Goal: Complete application form

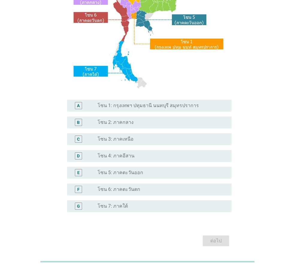
scroll to position [113, 0]
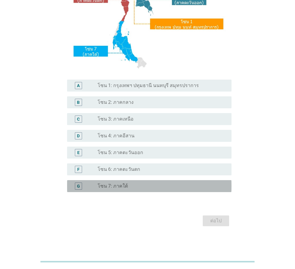
click at [118, 186] on label "โซน 7: ภาคใต้" at bounding box center [113, 186] width 30 height 6
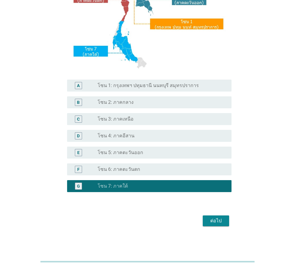
click at [214, 221] on div "ต่อไป" at bounding box center [216, 221] width 17 height 7
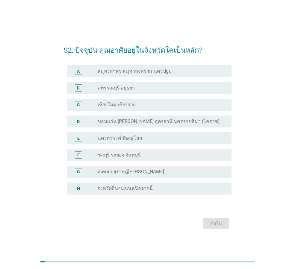
click at [148, 192] on div "H radio_button_unchecked จังหวัดอื่นๆนอกเหนือจากนี้" at bounding box center [149, 189] width 164 height 12
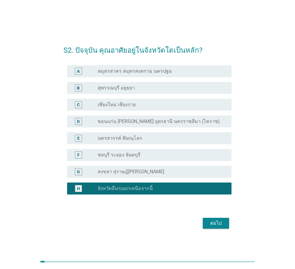
click at [208, 221] on div "ต่อไป" at bounding box center [216, 223] width 17 height 7
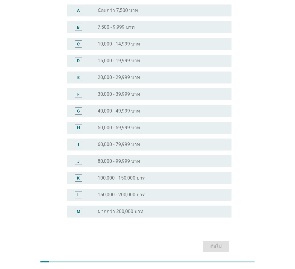
scroll to position [60, 0]
click at [130, 126] on label "50,000 - 59,999 บาท" at bounding box center [119, 127] width 43 height 6
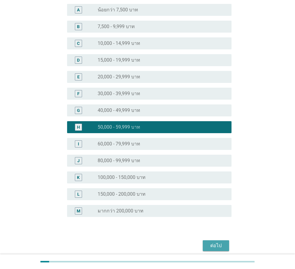
click at [218, 244] on div "ต่อไป" at bounding box center [216, 245] width 17 height 7
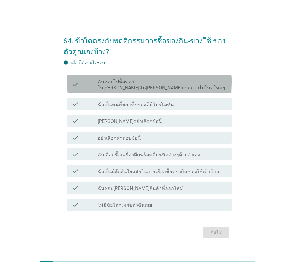
click at [195, 80] on div "check check_box_outline_blank ฉันชอบไปซื้อของใน[PERSON_NAME]ฉัน[PERSON_NAME]มาก…" at bounding box center [149, 85] width 164 height 18
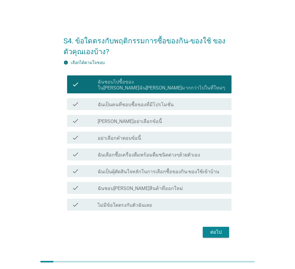
click at [189, 101] on div "check_box_outline_blank ฉันเป็นคนที่ชอบซื้อของที่มีโปรโมชั่น" at bounding box center [162, 104] width 129 height 7
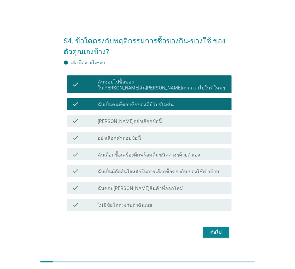
click at [182, 154] on label "ฉันเลือกซื้อเครื่องดื่มพร้อมดื่มชนิดต่างๆด้วยตัวเอง" at bounding box center [149, 155] width 102 height 6
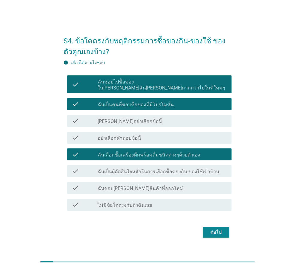
click at [182, 170] on label "ฉันเป็นผุ้ตัดสินใจหลักในการเลือกซื้อของกิน-ของใช้เข้าบ้าน" at bounding box center [159, 172] width 122 height 6
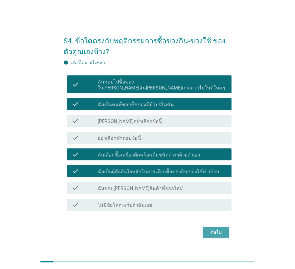
click at [220, 231] on div "ต่อไป" at bounding box center [216, 232] width 17 height 7
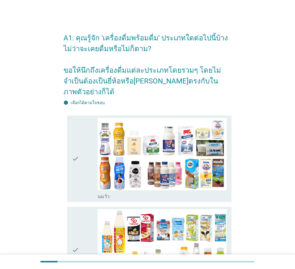
click at [84, 172] on div "check" at bounding box center [85, 159] width 26 height 82
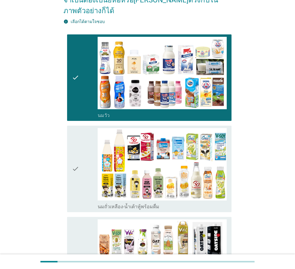
scroll to position [90, 0]
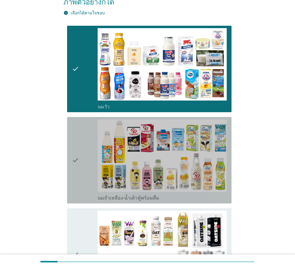
click at [84, 171] on div "check" at bounding box center [85, 161] width 26 height 82
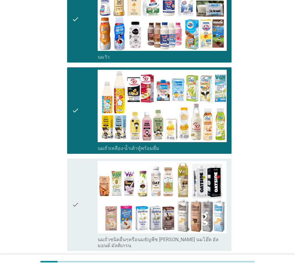
scroll to position [150, 0]
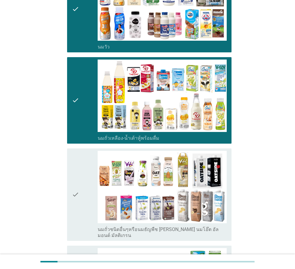
click at [79, 172] on icon "check" at bounding box center [75, 195] width 7 height 88
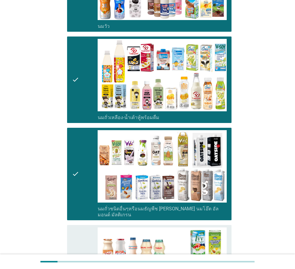
scroll to position [210, 0]
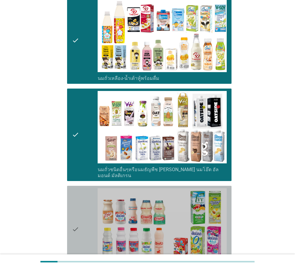
click at [80, 188] on div "check" at bounding box center [85, 229] width 26 height 82
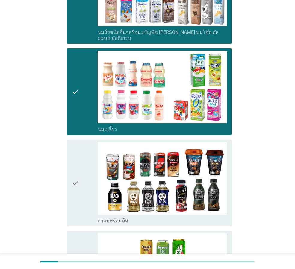
scroll to position [360, 0]
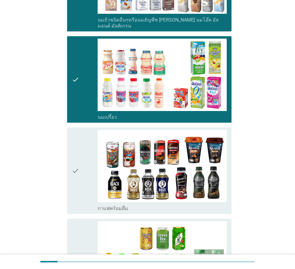
click at [79, 173] on icon "check" at bounding box center [75, 171] width 7 height 82
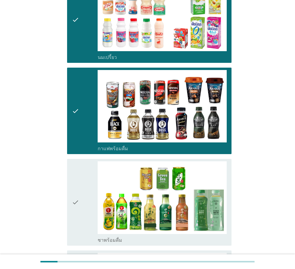
click at [80, 173] on div "check" at bounding box center [85, 202] width 26 height 82
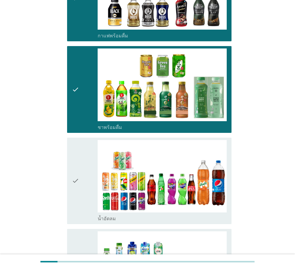
scroll to position [539, 0]
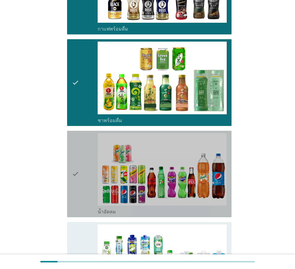
click at [81, 174] on div "check" at bounding box center [85, 174] width 26 height 82
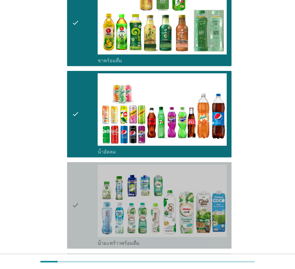
click at [83, 174] on div "check" at bounding box center [85, 206] width 26 height 82
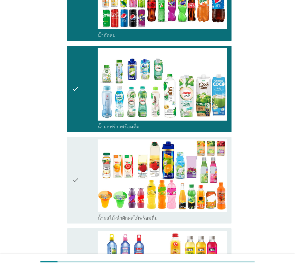
scroll to position [719, 0]
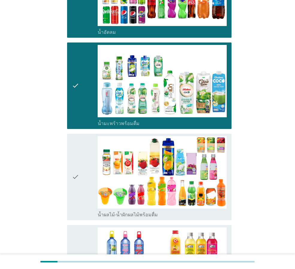
click at [82, 175] on div "check" at bounding box center [85, 177] width 26 height 82
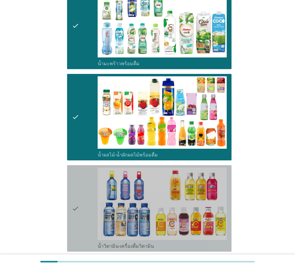
click at [82, 176] on div "check" at bounding box center [85, 209] width 26 height 82
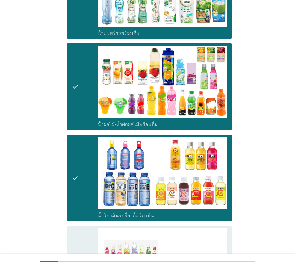
scroll to position [869, 0]
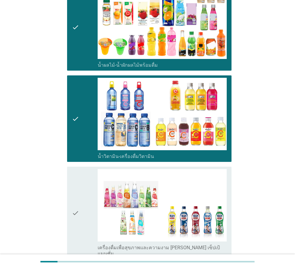
click at [83, 177] on div "check" at bounding box center [85, 213] width 26 height 88
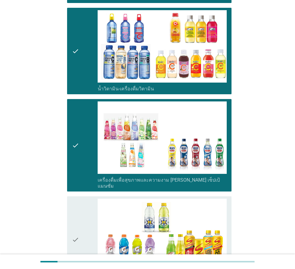
scroll to position [959, 0]
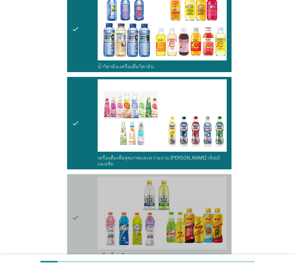
click at [83, 177] on div "check" at bounding box center [85, 218] width 26 height 82
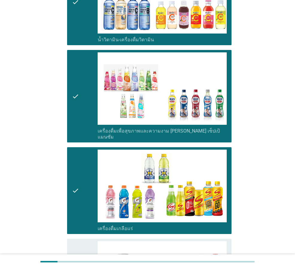
scroll to position [1079, 0]
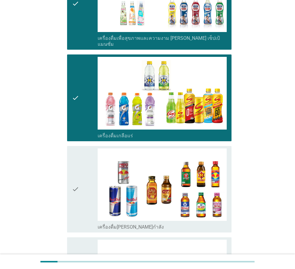
click at [85, 178] on div "check" at bounding box center [85, 190] width 26 height 82
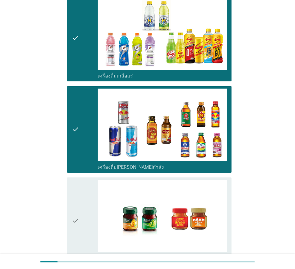
click at [85, 180] on div "check" at bounding box center [85, 221] width 26 height 82
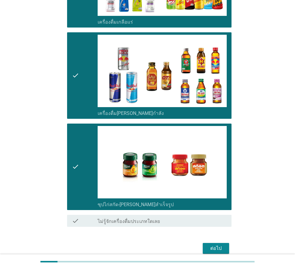
scroll to position [1197, 0]
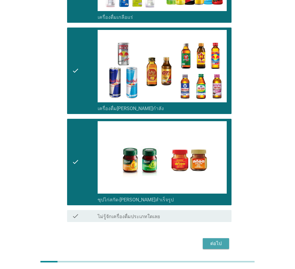
click at [209, 240] on div "ต่อไป" at bounding box center [216, 243] width 17 height 7
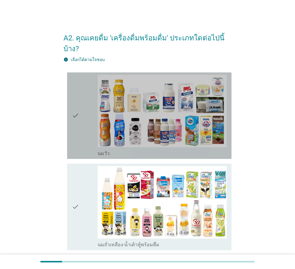
click at [82, 119] on div "check" at bounding box center [85, 116] width 26 height 82
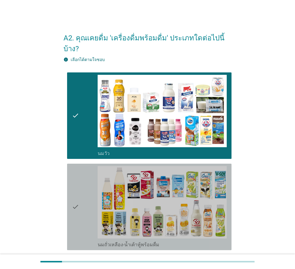
click at [90, 195] on div "check" at bounding box center [85, 207] width 26 height 82
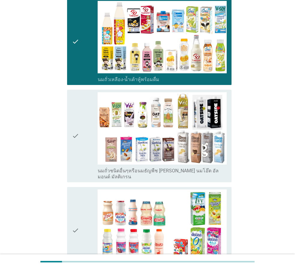
scroll to position [180, 0]
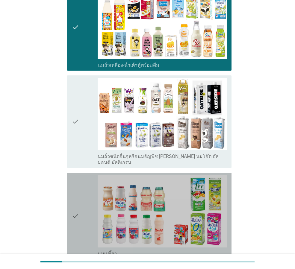
click at [83, 198] on div "check" at bounding box center [85, 216] width 26 height 82
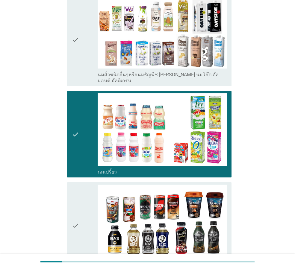
scroll to position [300, 0]
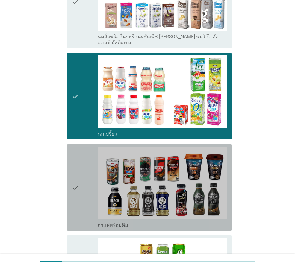
click at [83, 198] on div "check" at bounding box center [85, 188] width 26 height 82
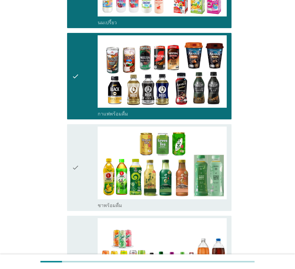
scroll to position [449, 0]
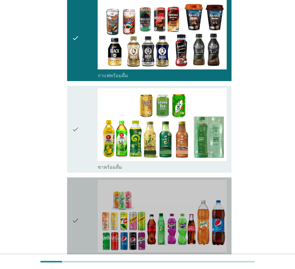
click at [81, 200] on div "check" at bounding box center [85, 221] width 26 height 82
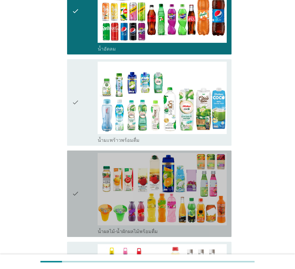
click at [79, 199] on icon "check" at bounding box center [75, 194] width 7 height 82
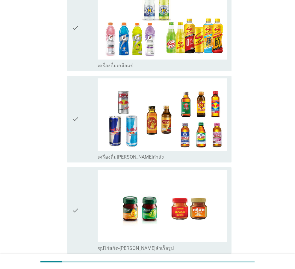
scroll to position [1109, 0]
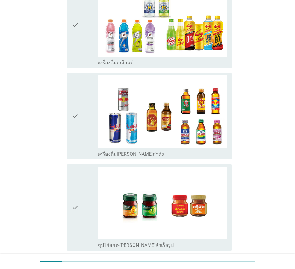
click at [78, 197] on icon "check" at bounding box center [75, 208] width 7 height 82
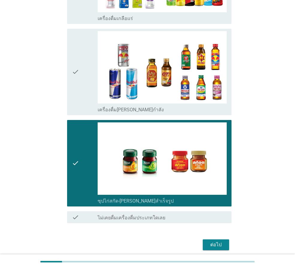
scroll to position [1154, 0]
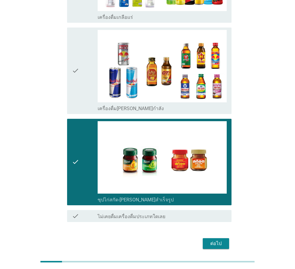
click at [215, 240] on div "ต่อไป" at bounding box center [216, 243] width 17 height 7
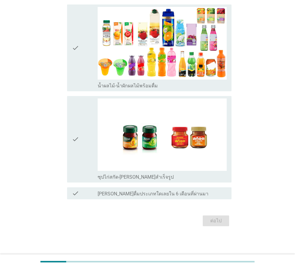
scroll to position [0, 0]
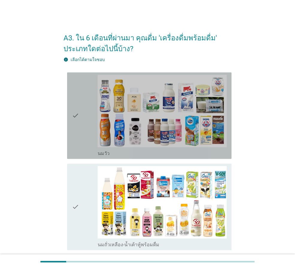
click at [89, 144] on div "check" at bounding box center [85, 116] width 26 height 82
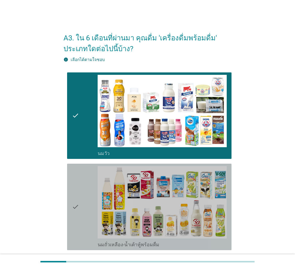
click at [83, 182] on div "check" at bounding box center [85, 207] width 26 height 82
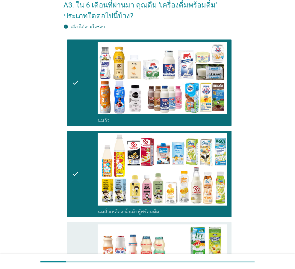
scroll to position [150, 0]
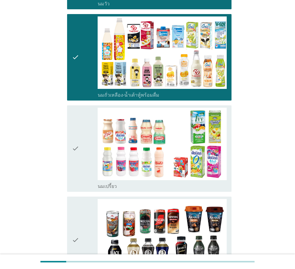
click at [83, 182] on div "check" at bounding box center [85, 149] width 26 height 82
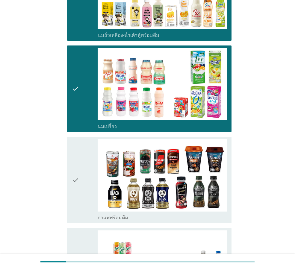
click at [82, 183] on div "check" at bounding box center [85, 180] width 26 height 82
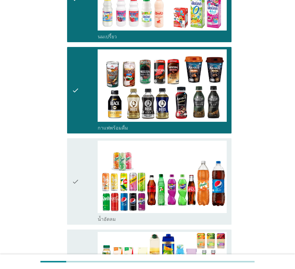
click at [82, 183] on div "check" at bounding box center [85, 182] width 26 height 82
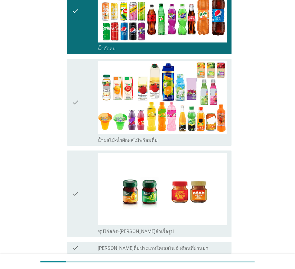
scroll to position [479, 0]
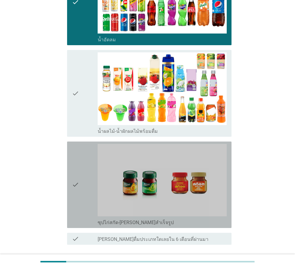
click at [80, 185] on div "check" at bounding box center [85, 185] width 26 height 82
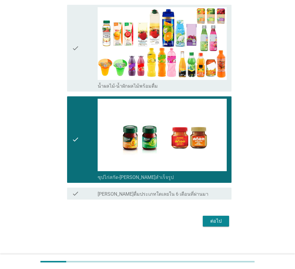
scroll to position [525, 0]
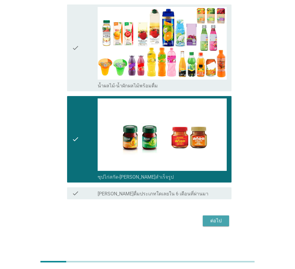
click at [217, 222] on div "ต่อไป" at bounding box center [216, 221] width 17 height 7
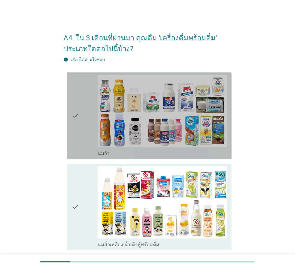
click at [85, 144] on div "check" at bounding box center [85, 116] width 26 height 82
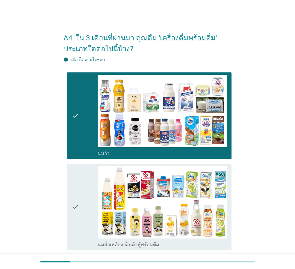
click at [82, 177] on div "check" at bounding box center [85, 207] width 26 height 82
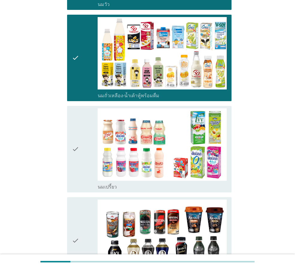
scroll to position [150, 0]
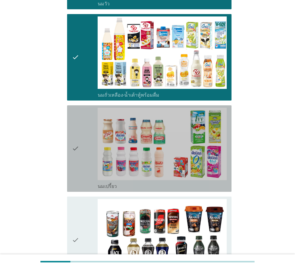
click at [71, 173] on div "check check_box นมเปรี้ยว" at bounding box center [149, 148] width 164 height 87
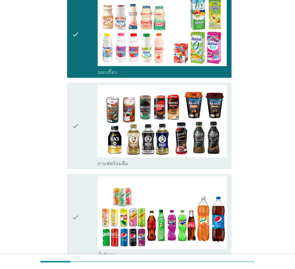
scroll to position [330, 0]
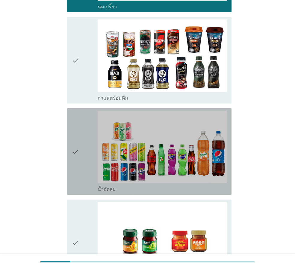
click at [96, 182] on div "check" at bounding box center [85, 152] width 26 height 82
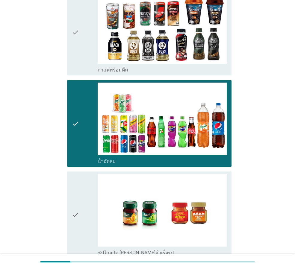
scroll to position [434, 0]
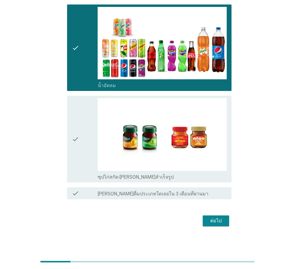
click at [218, 223] on div "ต่อไป" at bounding box center [216, 221] width 17 height 7
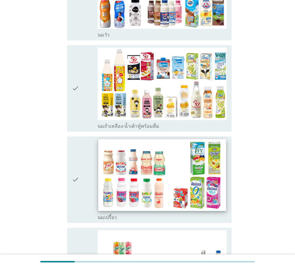
scroll to position [120, 0]
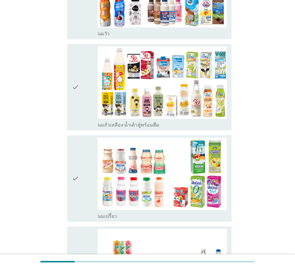
click at [84, 217] on div "check" at bounding box center [85, 179] width 26 height 82
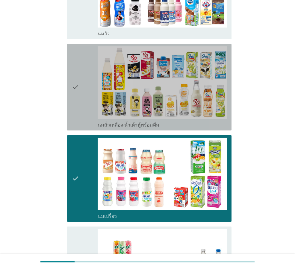
click at [79, 104] on div "check" at bounding box center [85, 87] width 26 height 82
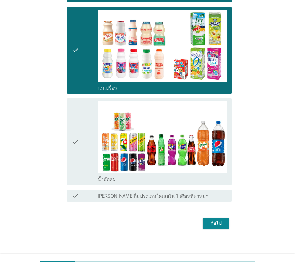
scroll to position [251, 0]
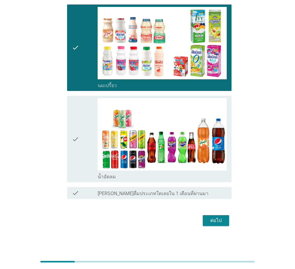
click at [82, 150] on div "check" at bounding box center [85, 139] width 26 height 82
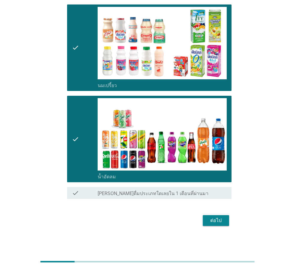
click at [215, 224] on div "ต่อไป" at bounding box center [216, 220] width 17 height 7
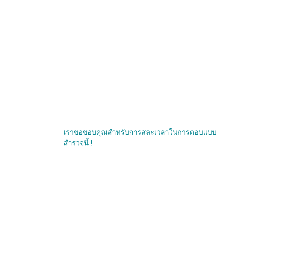
scroll to position [0, 0]
